Goal: Transaction & Acquisition: Purchase product/service

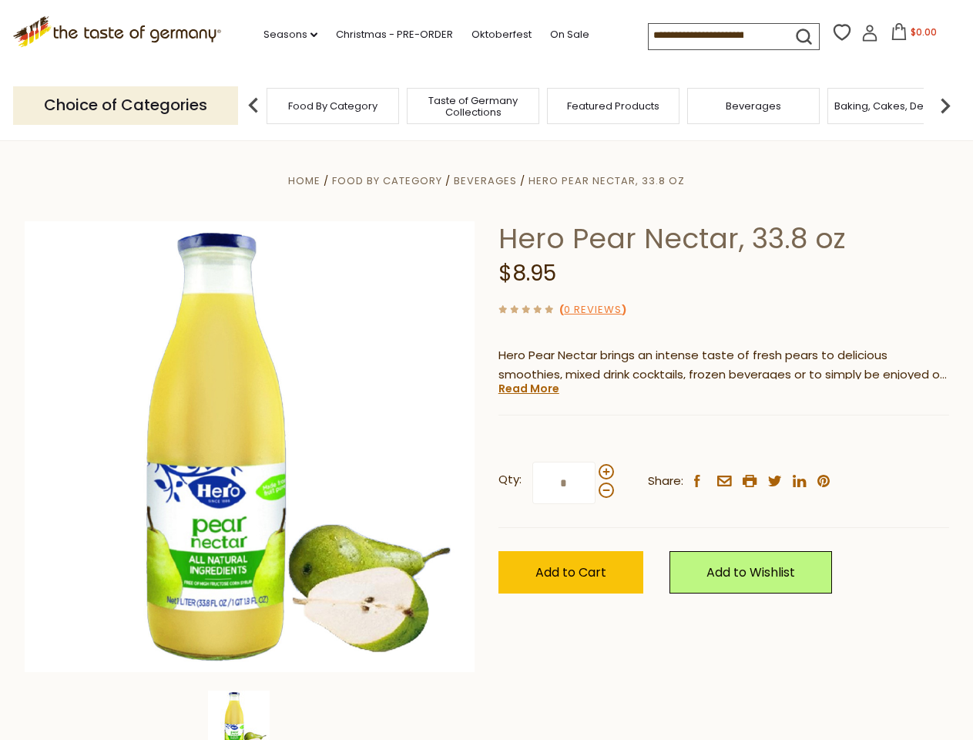
click at [486, 370] on div "Home Food By Category [GEOGRAPHIC_DATA] Hero Pear Nectar, 33.8 oz Hero Pear Nec…" at bounding box center [487, 467] width 948 height 593
click at [284, 35] on link "Seasons dropdown_arrow" at bounding box center [290, 34] width 54 height 17
click at [715, 35] on input at bounding box center [714, 35] width 130 height 22
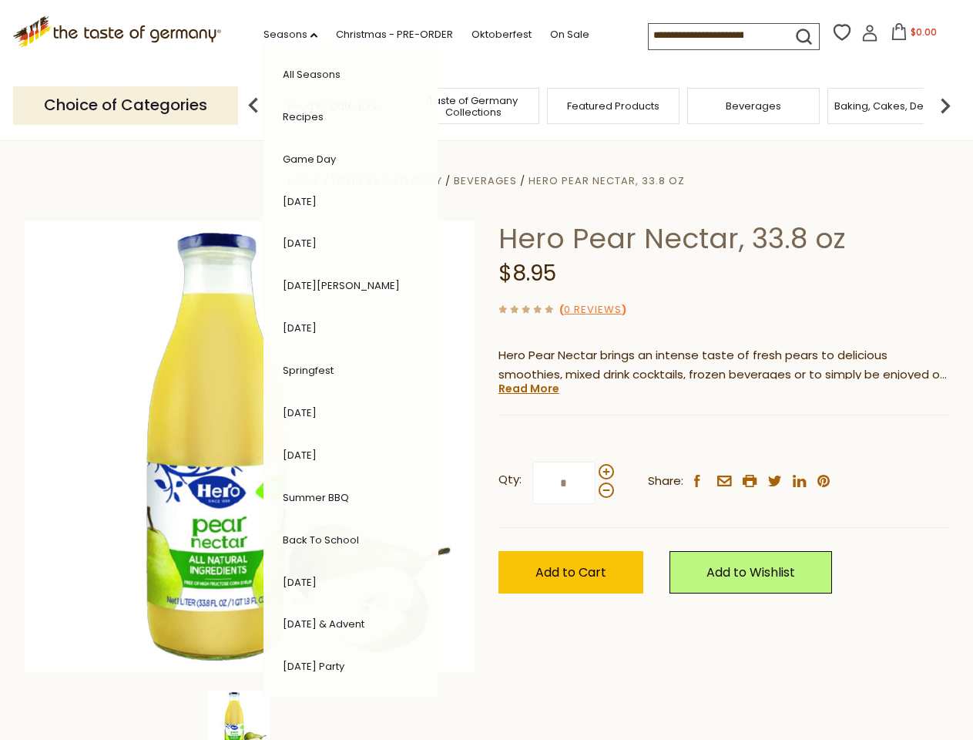
click at [911, 36] on span "$0.00" at bounding box center [924, 31] width 26 height 13
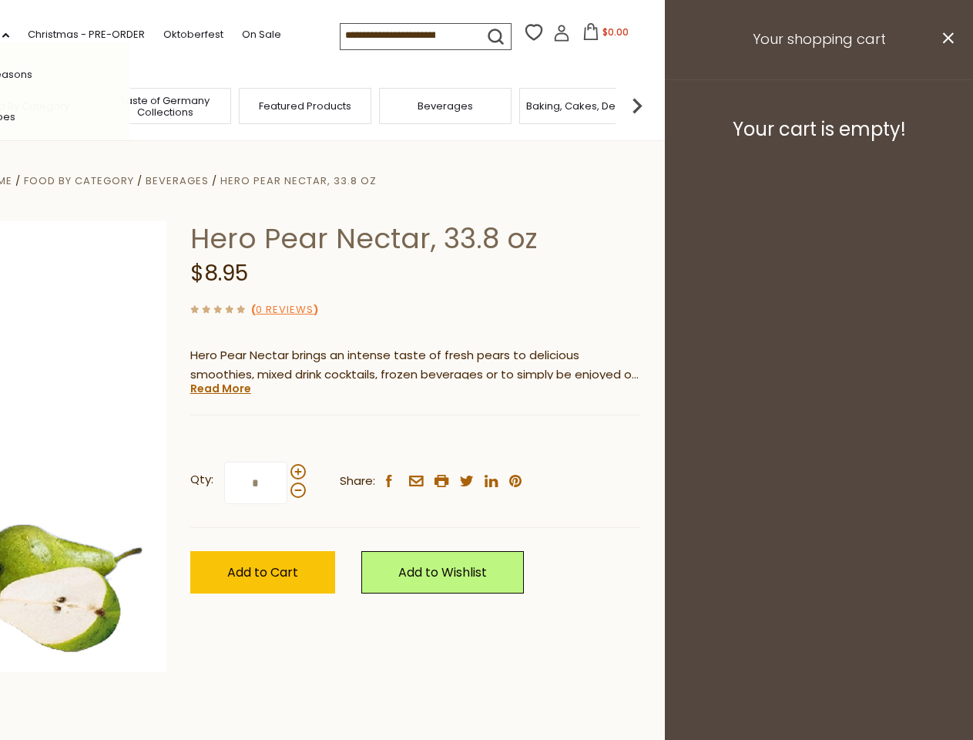
click at [130, 105] on div "All Seasons Recipes Game Day [DATE] [DATE] [DATE][PERSON_NAME] [DATE] Springfes…" at bounding box center [42, 369] width 175 height 653
click at [652, 105] on img at bounding box center [637, 105] width 31 height 31
click at [486, 440] on div "Qty: * Share: facebook email printer twitter linkedin pinterest" at bounding box center [415, 482] width 451 height 89
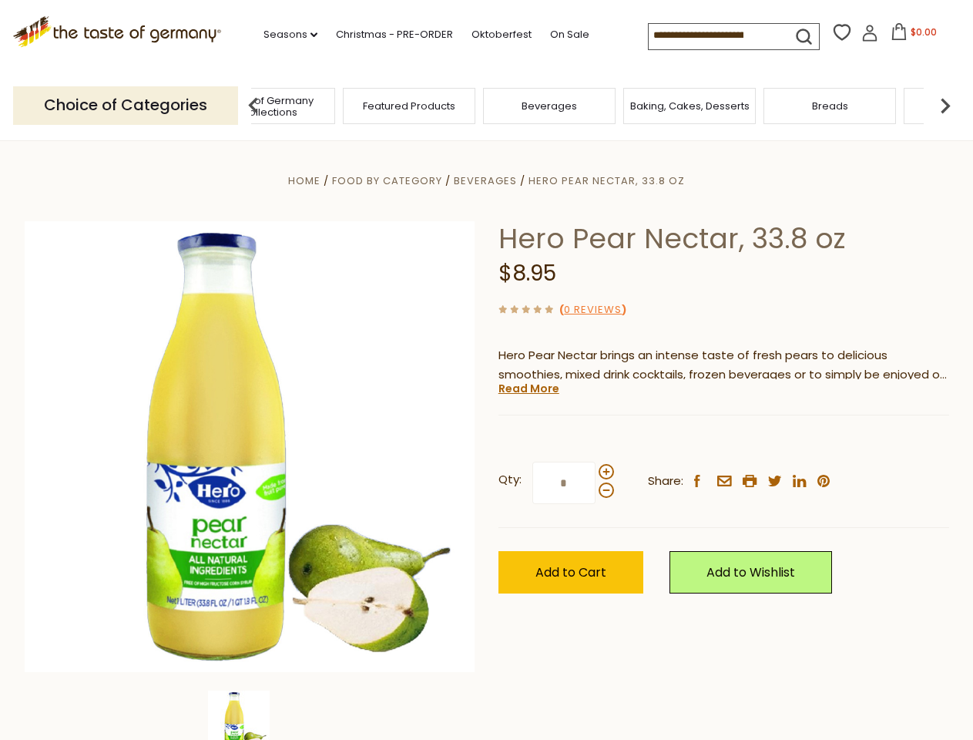
click at [250, 715] on img at bounding box center [239, 721] width 62 height 62
click at [528, 388] on link "Read More" at bounding box center [528, 388] width 61 height 15
